Goal: Information Seeking & Learning: Learn about a topic

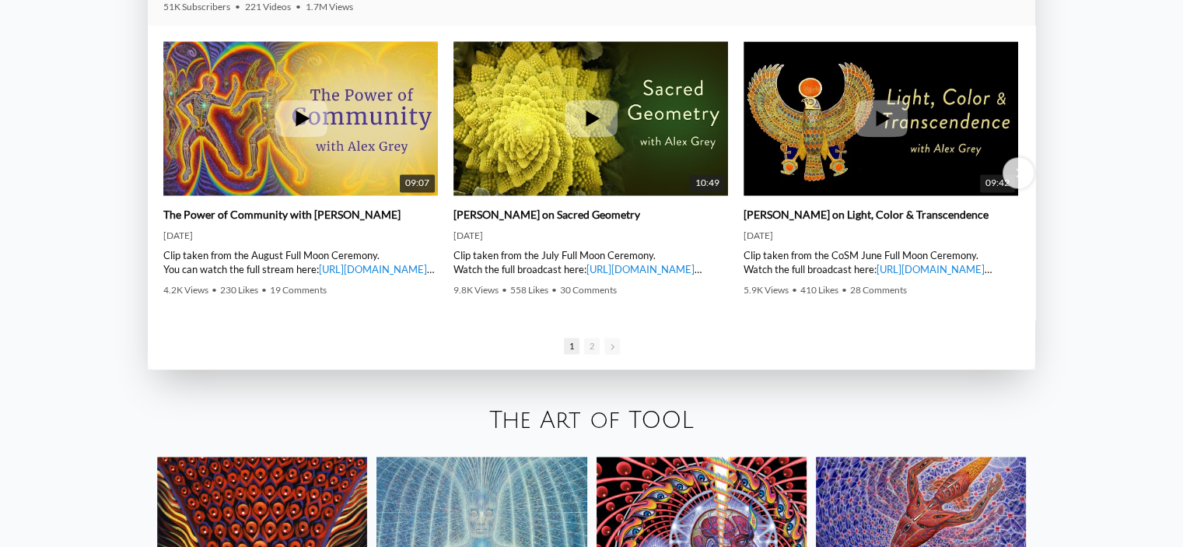
scroll to position [2589, 0]
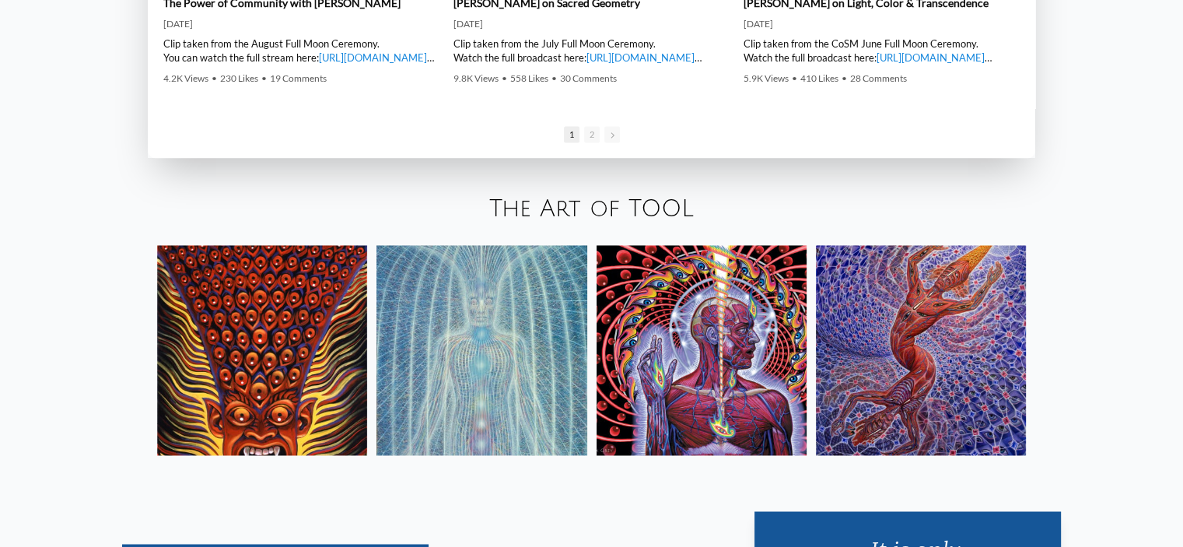
click at [976, 367] on img at bounding box center [921, 350] width 210 height 210
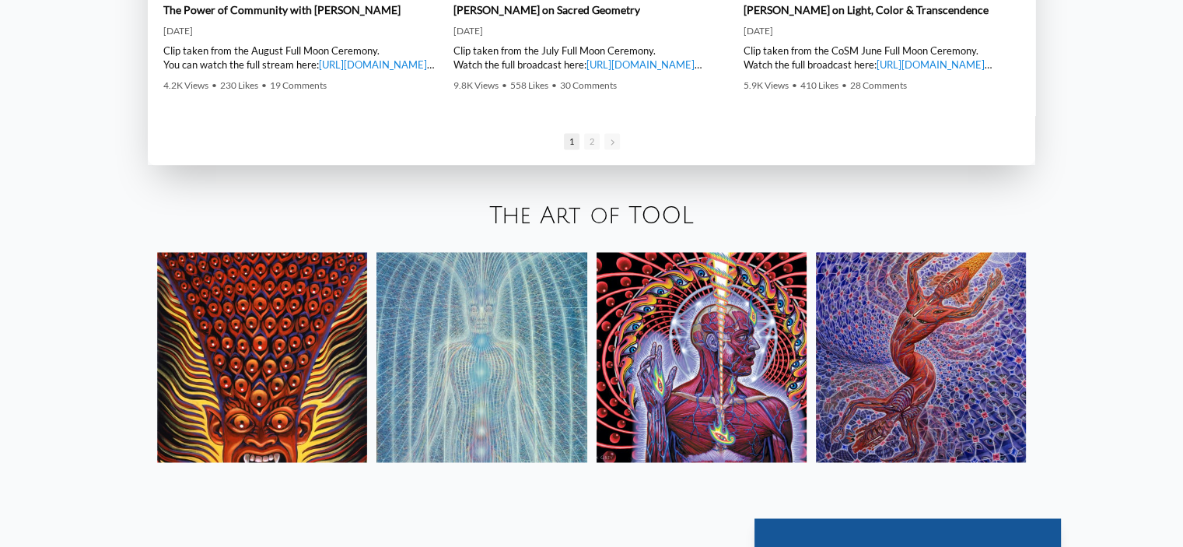
click at [247, 287] on img at bounding box center [262, 357] width 210 height 210
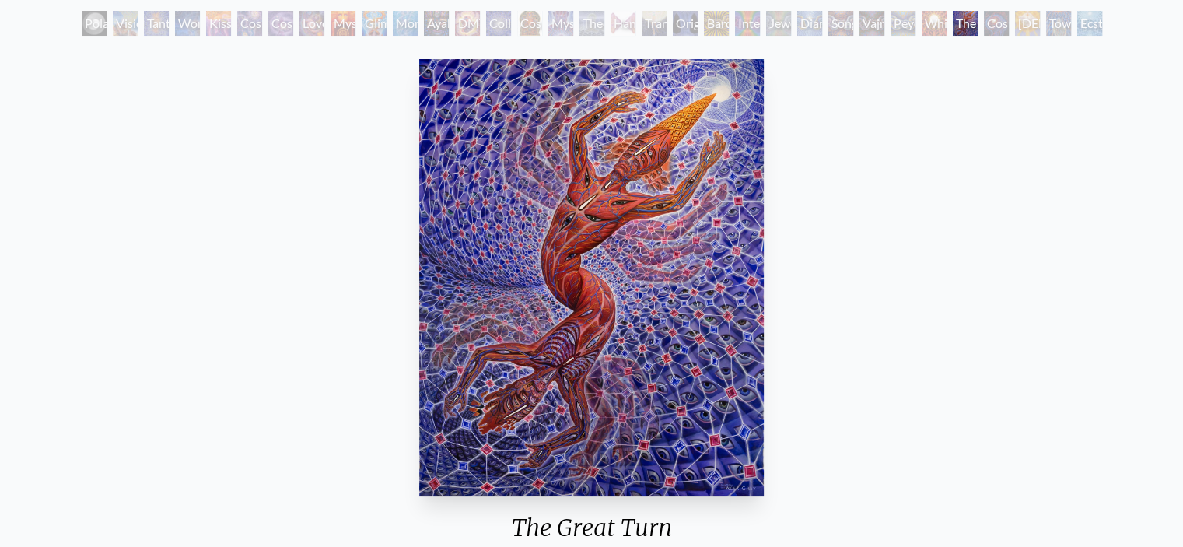
scroll to position [90, 0]
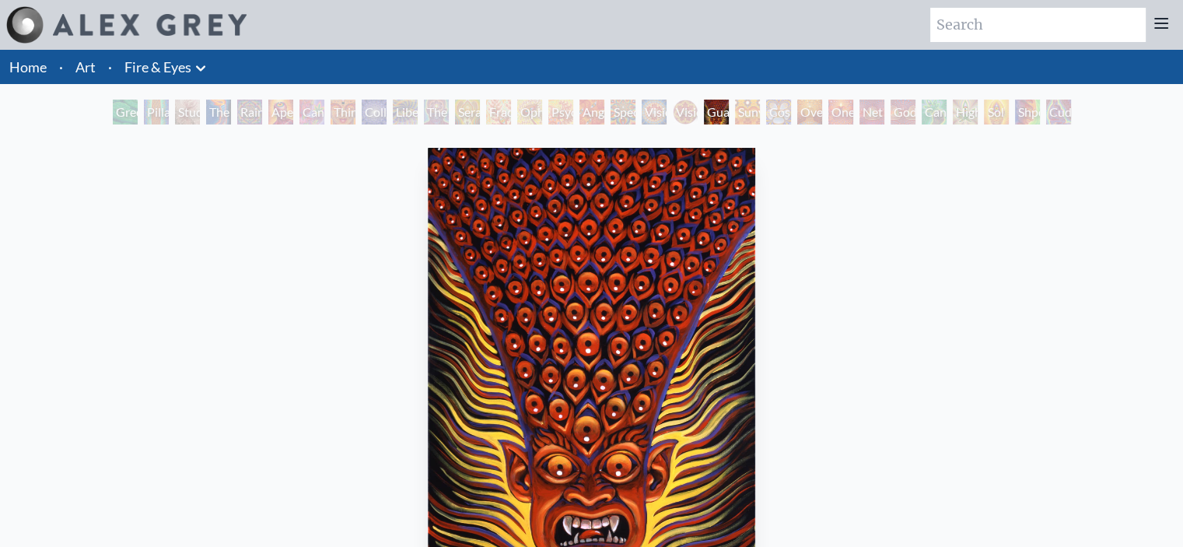
click at [619, 110] on div "Spectral Lotus" at bounding box center [623, 112] width 25 height 25
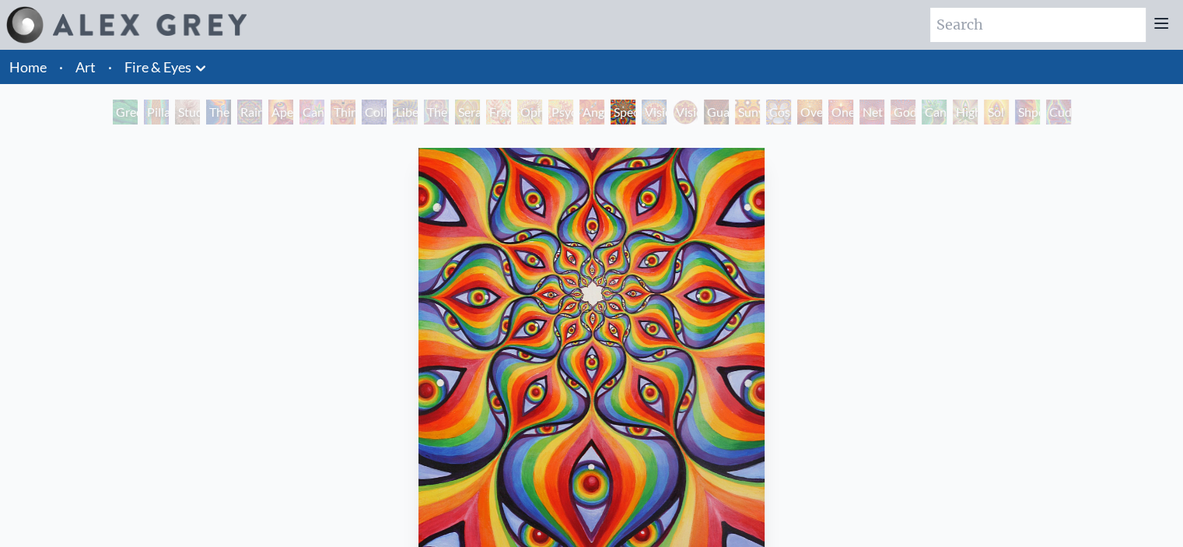
click at [558, 112] on div "Psychomicrograph of a Fractal Paisley Cherub Feather Tip" at bounding box center [560, 112] width 25 height 25
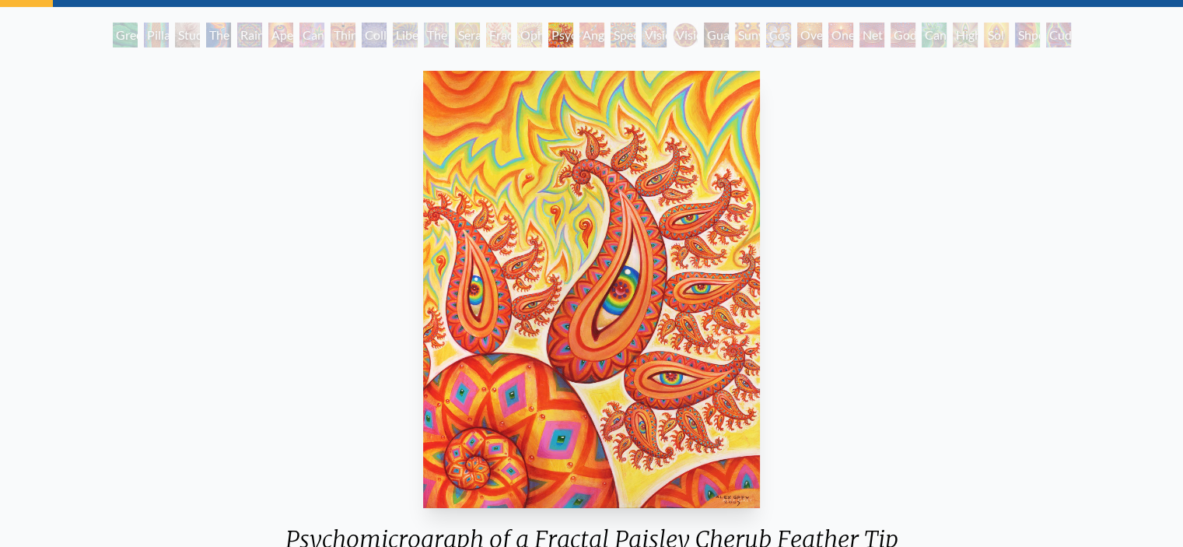
scroll to position [75, 0]
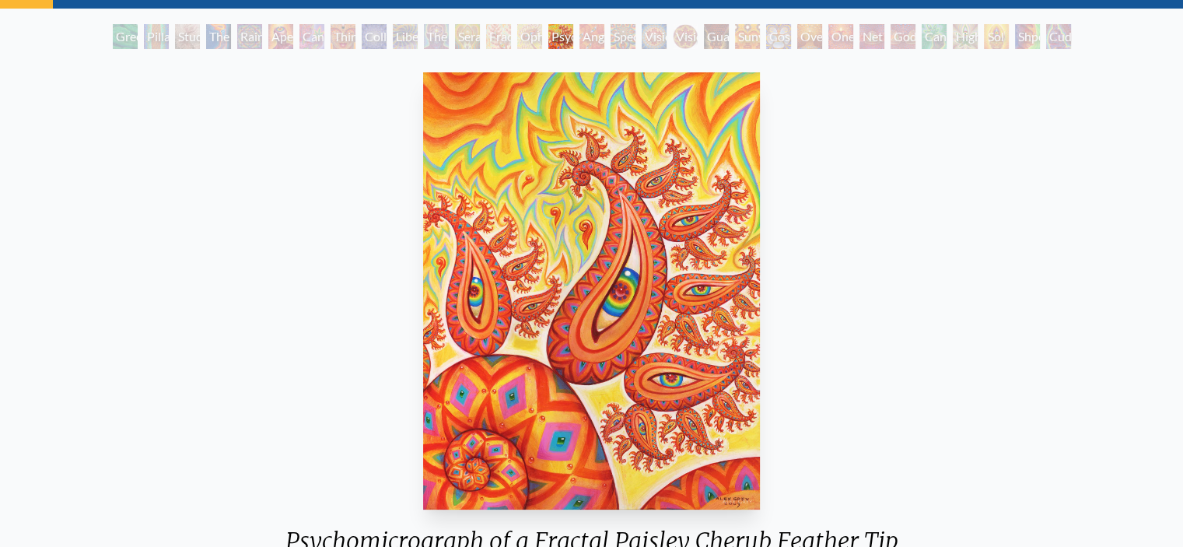
click at [517, 37] on div "Ophanic Eyelash" at bounding box center [529, 36] width 25 height 25
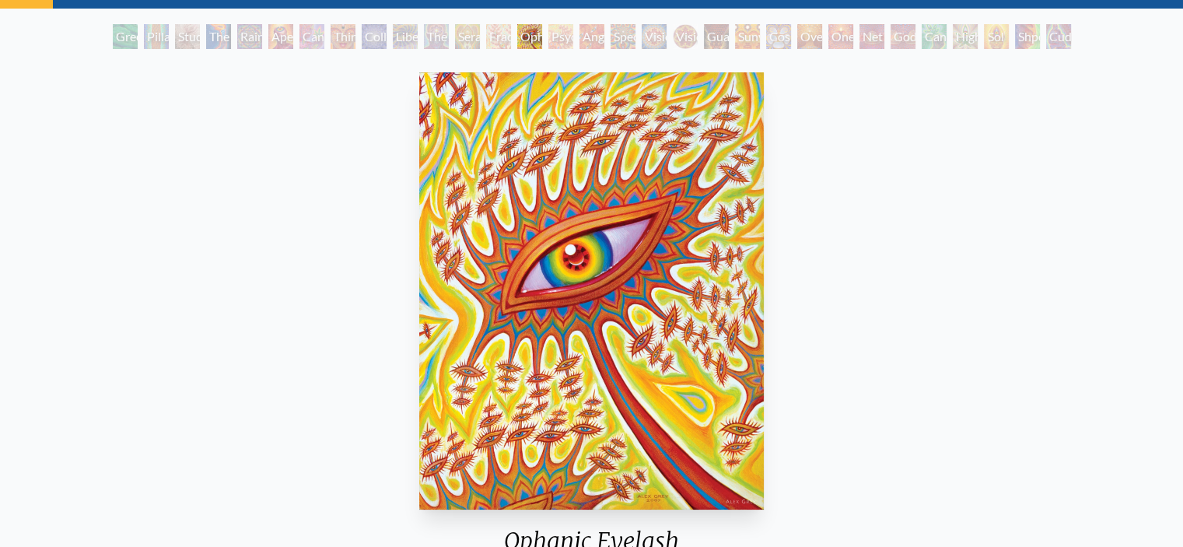
click at [469, 38] on div "Seraphic Transport Docking on the Third Eye" at bounding box center [467, 36] width 25 height 25
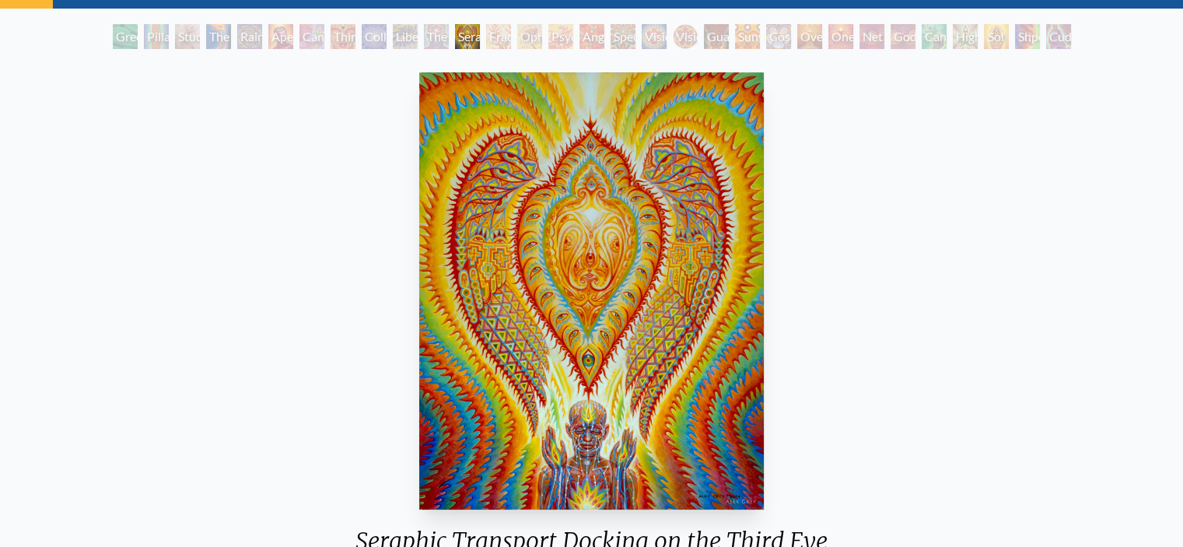
click at [345, 39] on div "Third Eye Tears of Joy" at bounding box center [343, 36] width 25 height 25
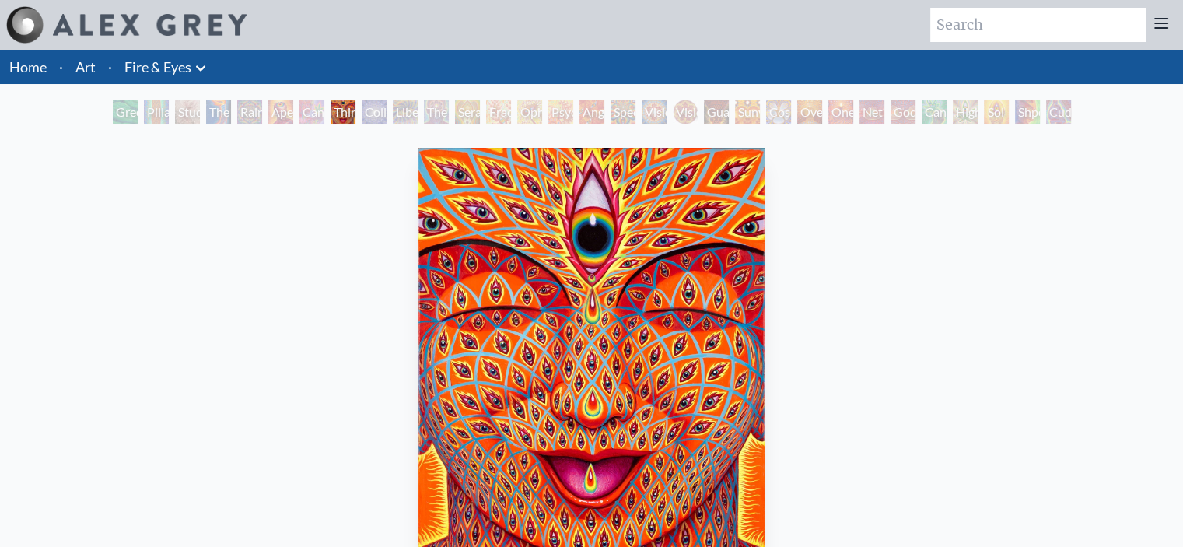
click at [244, 117] on div "Rainbow Eye Ripple" at bounding box center [249, 112] width 25 height 25
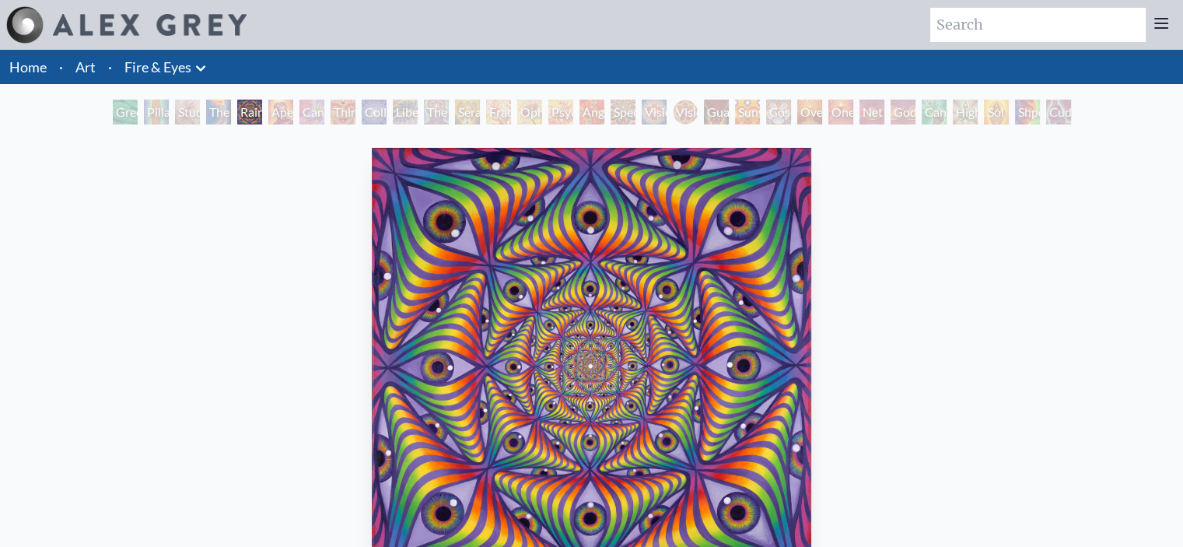
click at [324, 110] on div "Cannabis Sutra" at bounding box center [312, 112] width 25 height 25
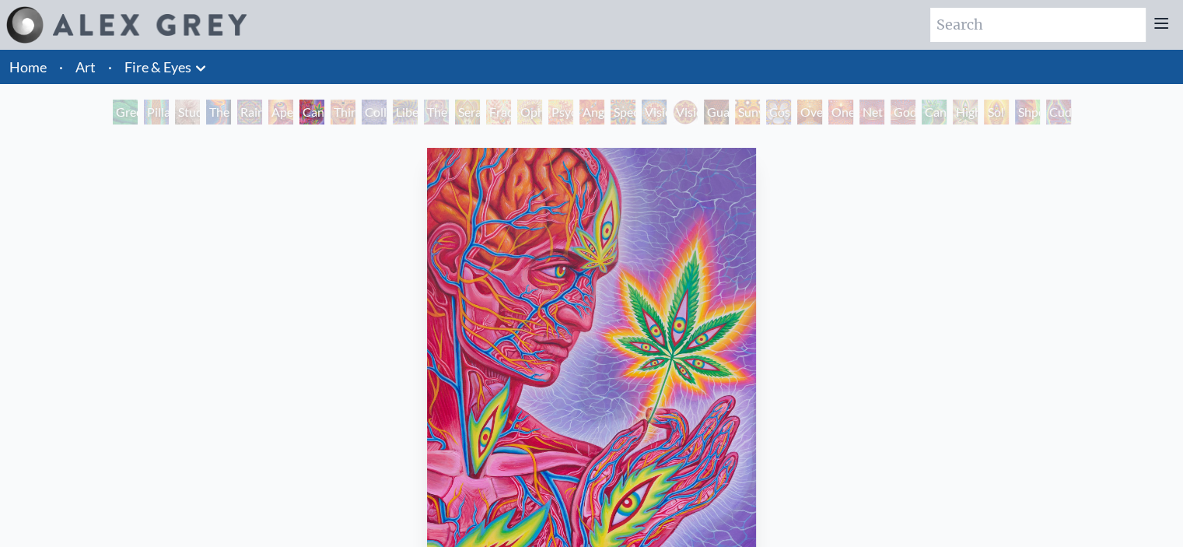
click at [275, 110] on div "Aperture" at bounding box center [280, 112] width 25 height 25
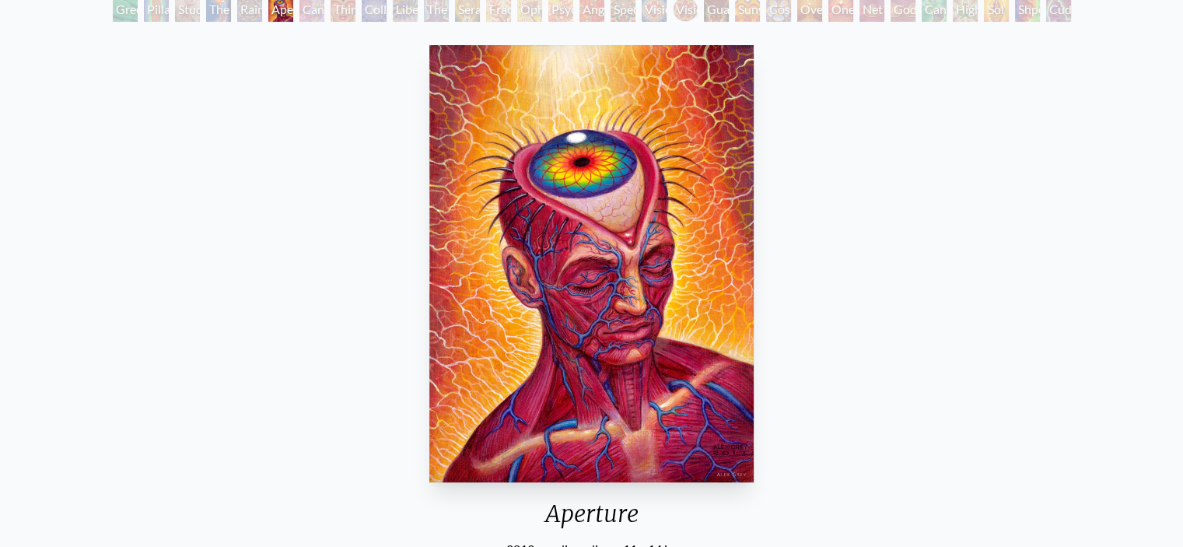
scroll to position [73, 0]
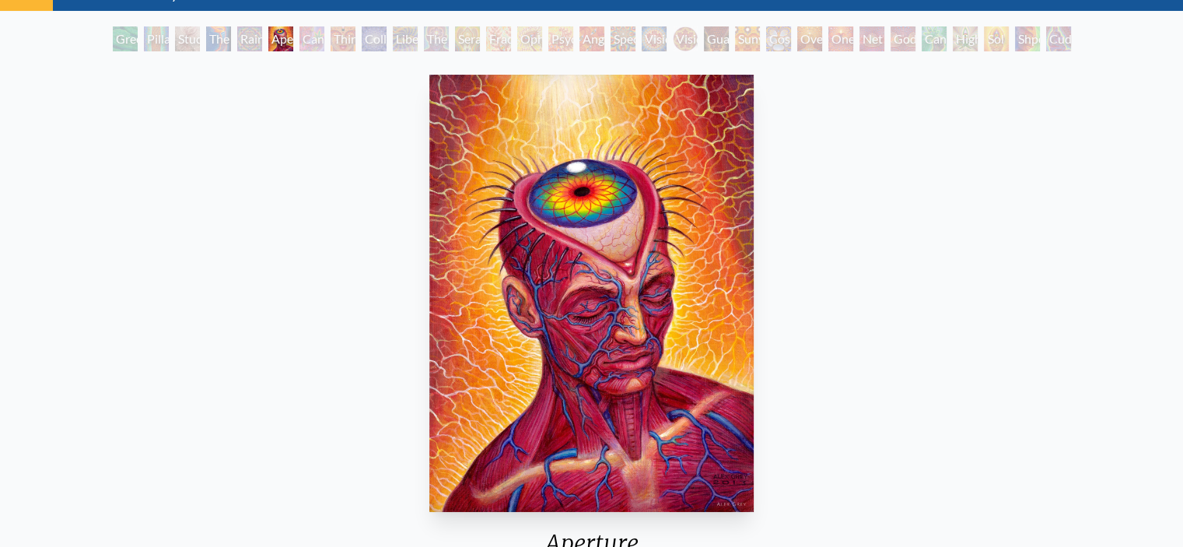
click at [206, 36] on div "The Torch" at bounding box center [218, 38] width 25 height 25
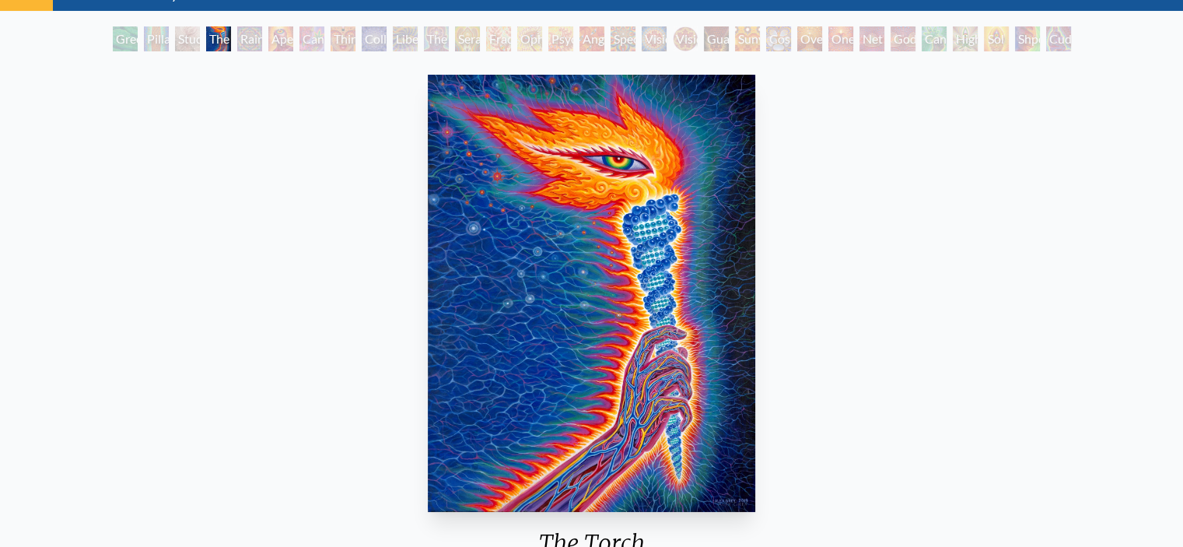
click at [177, 45] on div "Study for the Great Turn" at bounding box center [187, 38] width 25 height 25
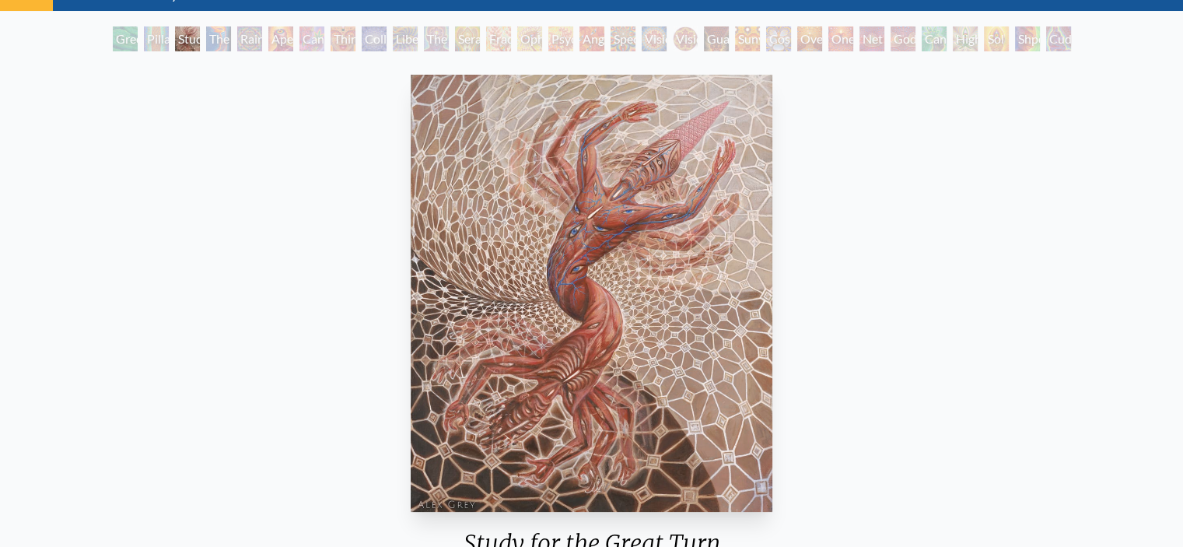
click at [155, 40] on div "Pillar of Awareness" at bounding box center [156, 38] width 25 height 25
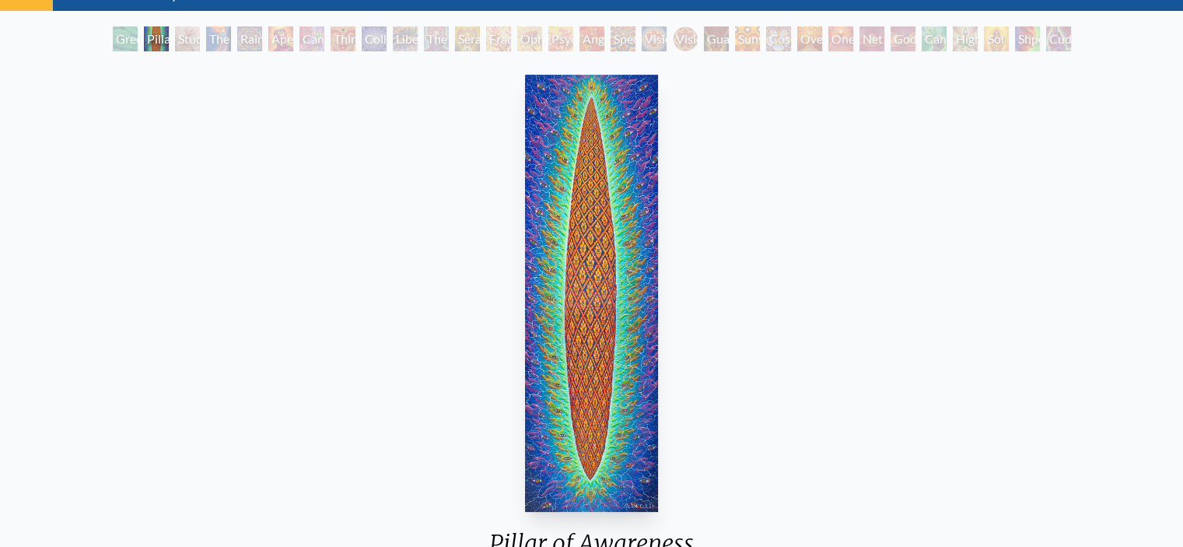
click at [113, 26] on div "Green Hand" at bounding box center [125, 38] width 25 height 25
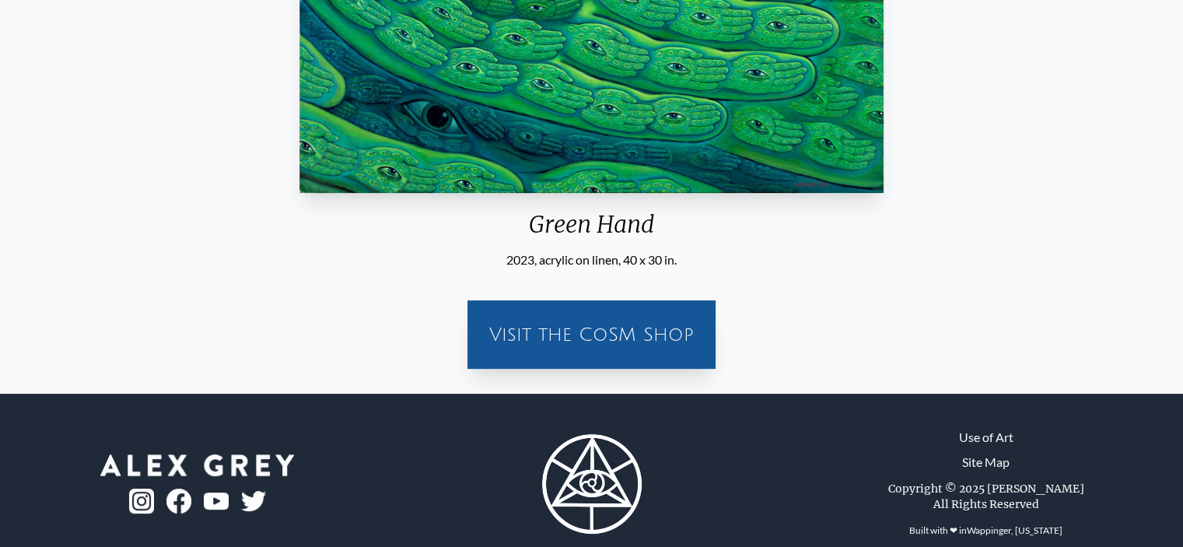
scroll to position [110, 0]
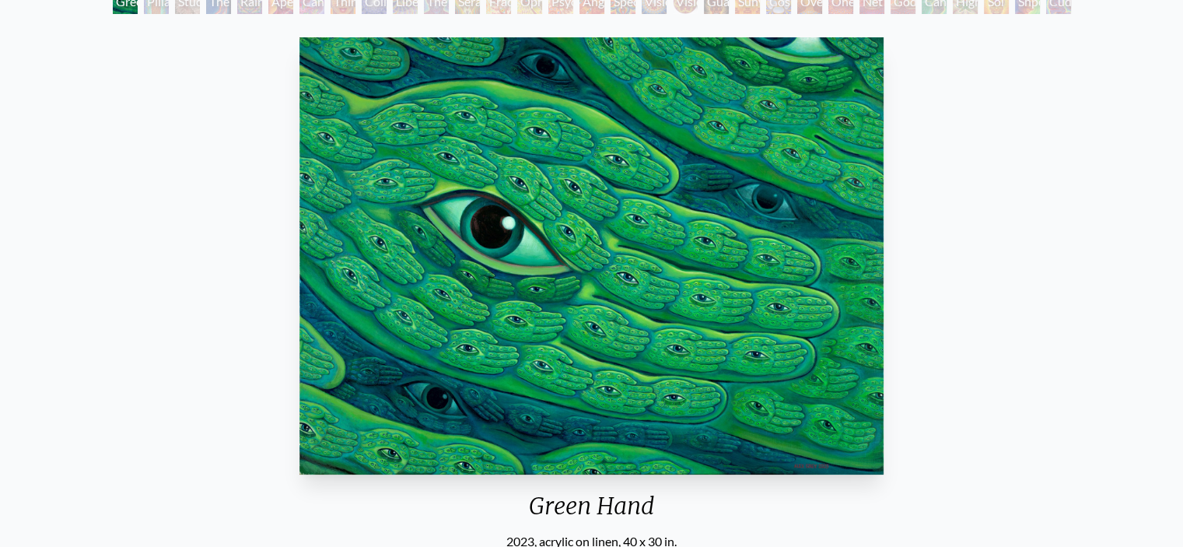
click at [149, 11] on div "Pillar of Awareness" at bounding box center [156, 1] width 25 height 25
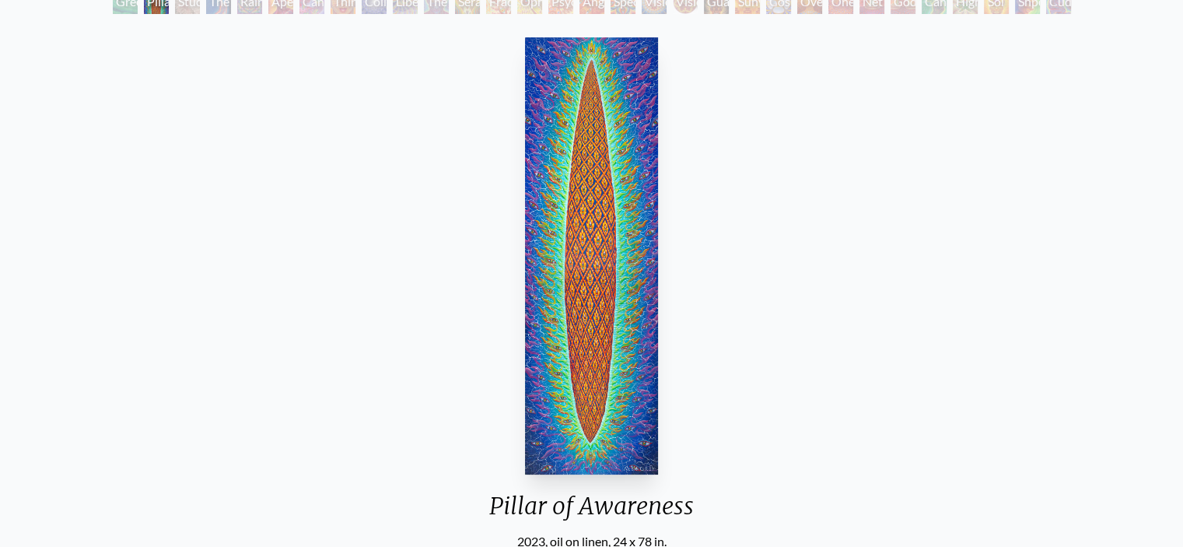
click at [187, 6] on div "Study for the Great Turn" at bounding box center [187, 1] width 25 height 25
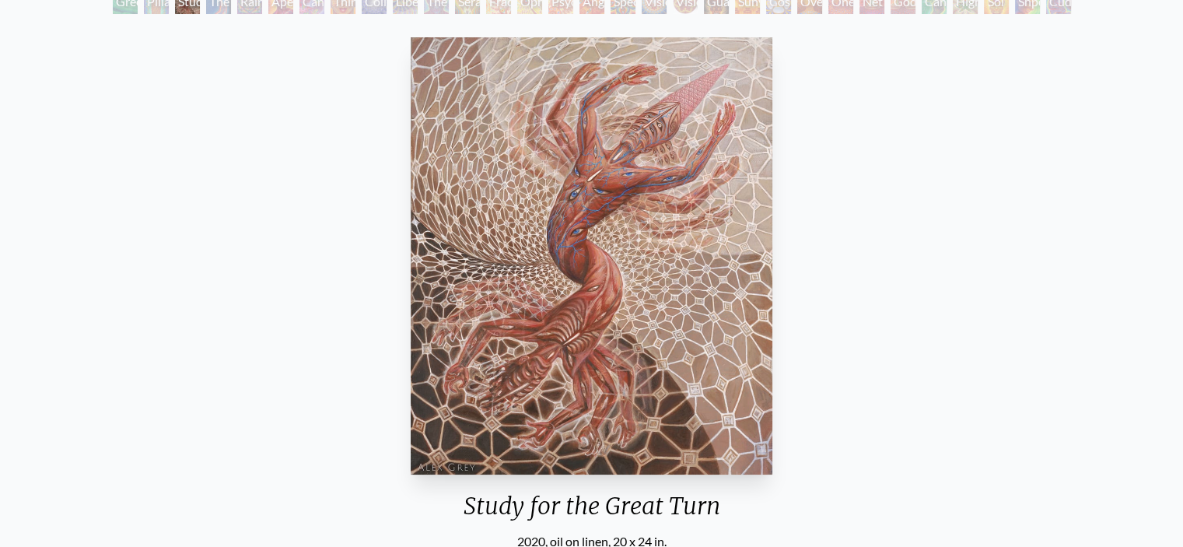
click at [221, 9] on div "The Torch" at bounding box center [218, 1] width 25 height 25
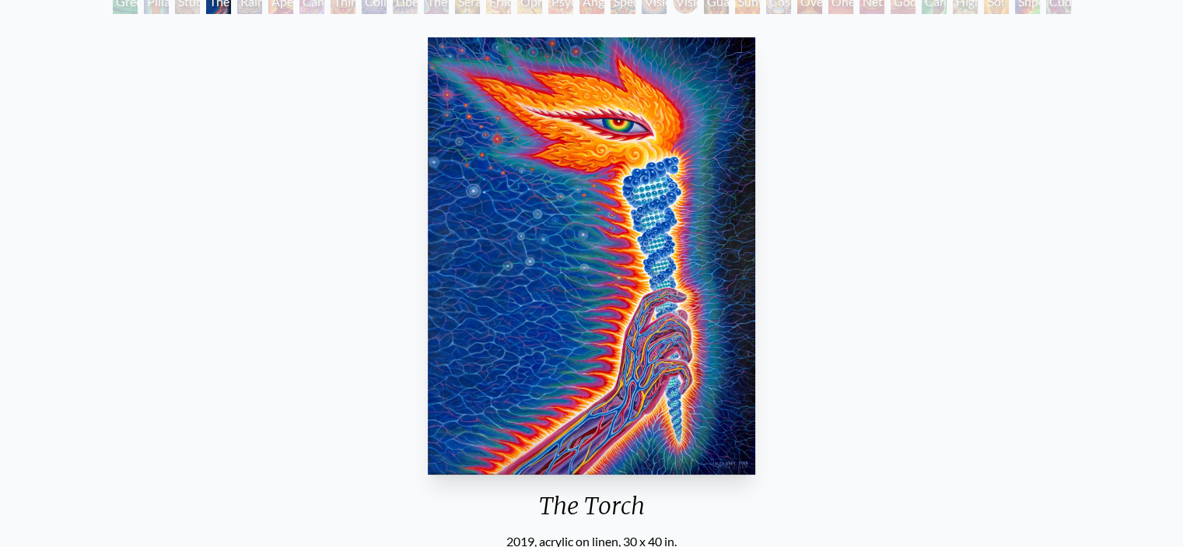
click at [250, 5] on div "Rainbow Eye Ripple" at bounding box center [249, 1] width 25 height 25
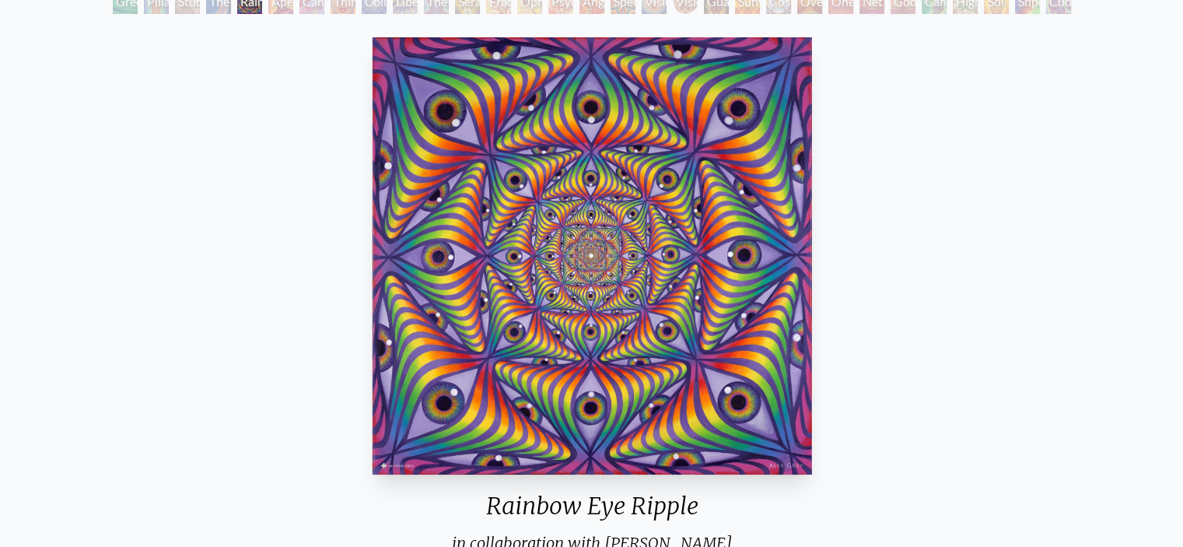
click at [1180, 186] on div "Rainbow Eye Ripple in collaboration with Allyson Grey 2019, acrylic on canvas, …" at bounding box center [592, 538] width 1183 height 1039
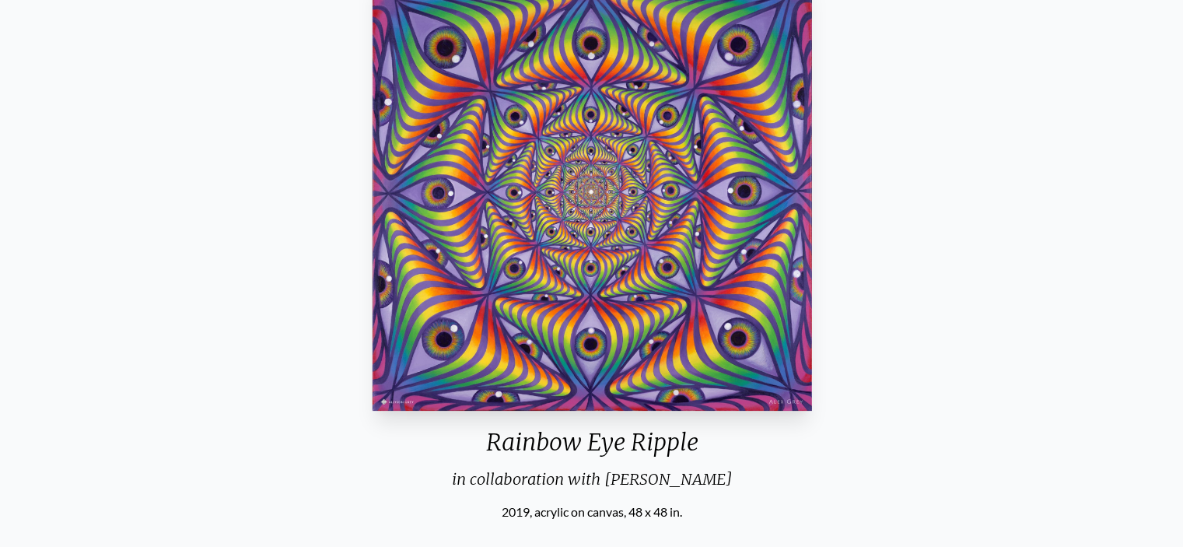
scroll to position [103, 0]
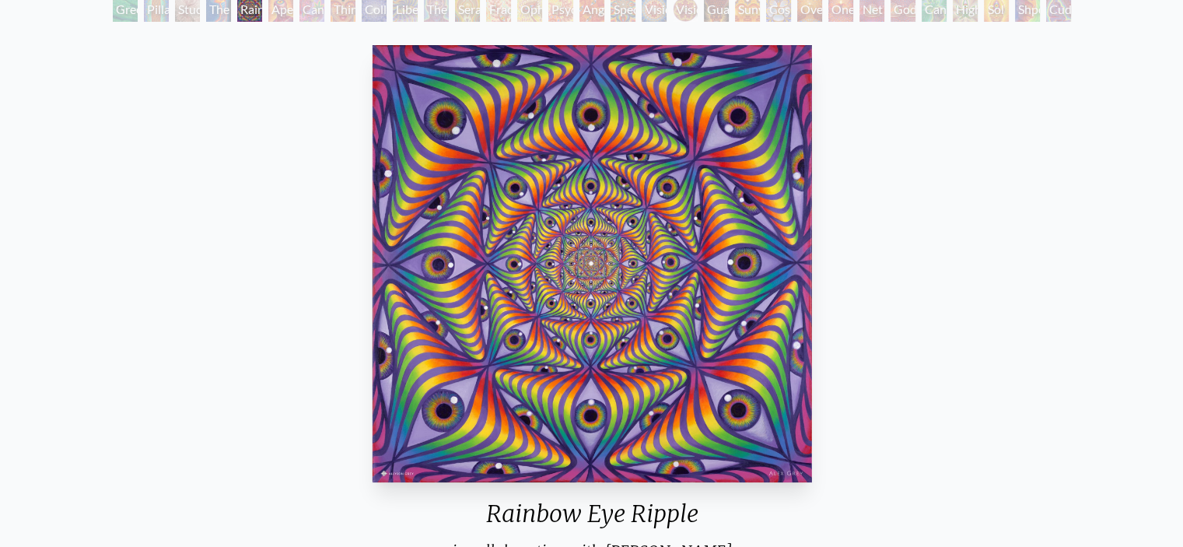
click at [271, 15] on div "Aperture" at bounding box center [280, 9] width 25 height 25
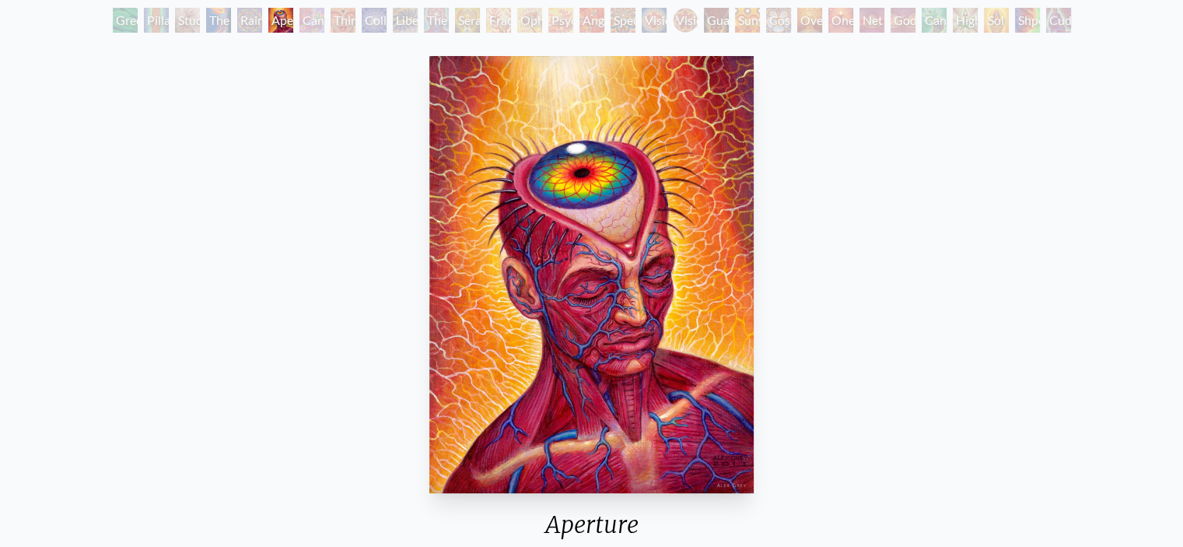
scroll to position [2, 0]
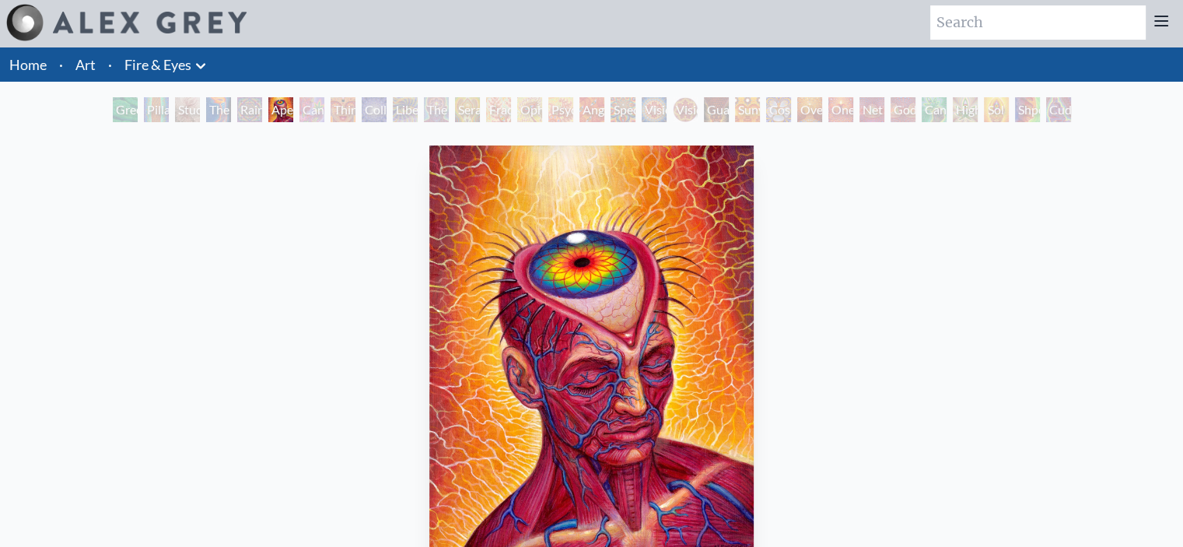
click at [115, 97] on div "Green Hand" at bounding box center [125, 109] width 25 height 25
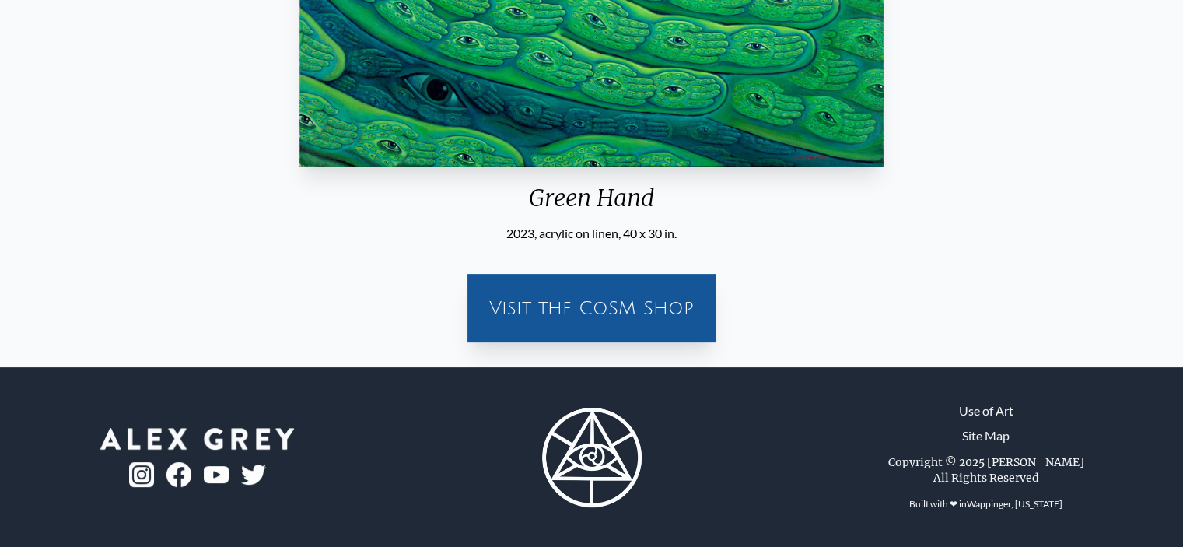
scroll to position [16, 0]
